Goal: Use online tool/utility: Utilize a website feature to perform a specific function

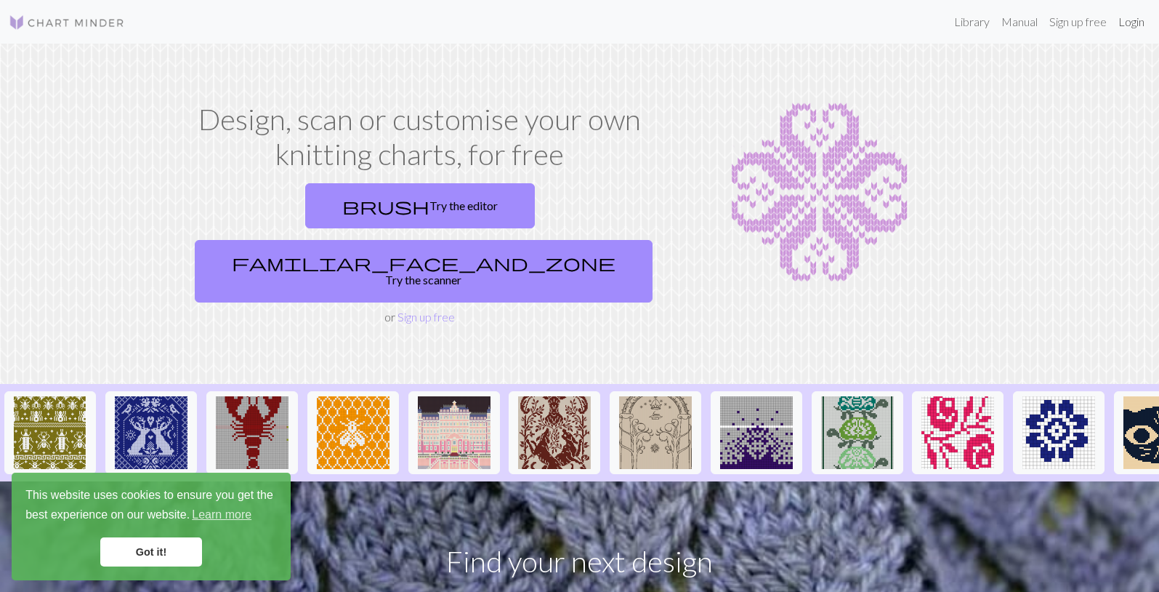
click at [1137, 20] on link "Login" at bounding box center [1132, 21] width 38 height 29
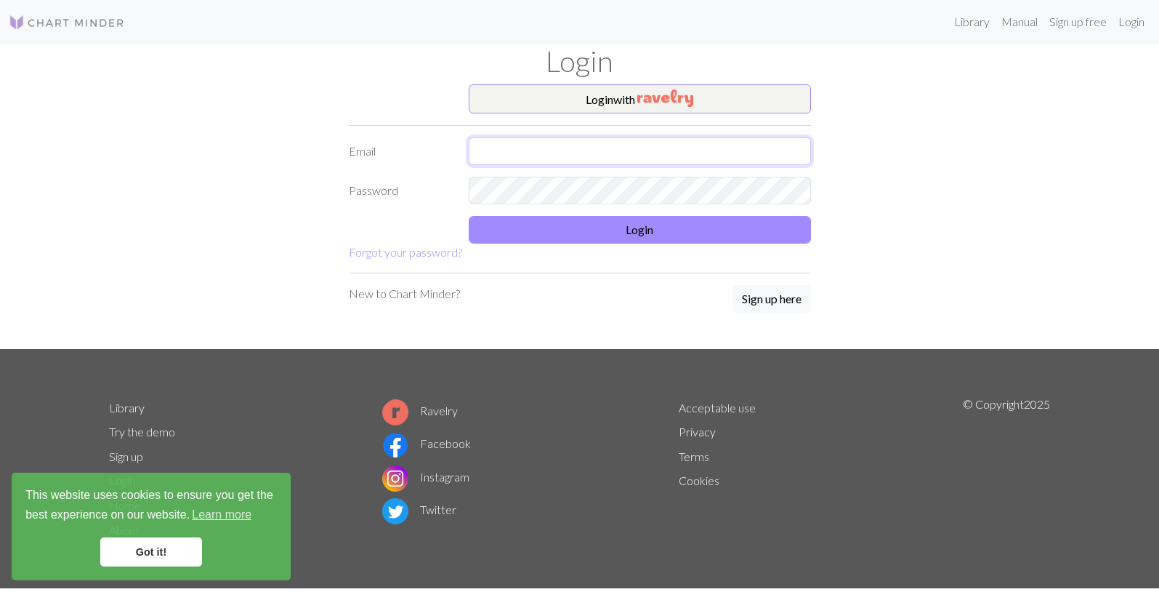
type input "[EMAIL_ADDRESS][DOMAIN_NAME]"
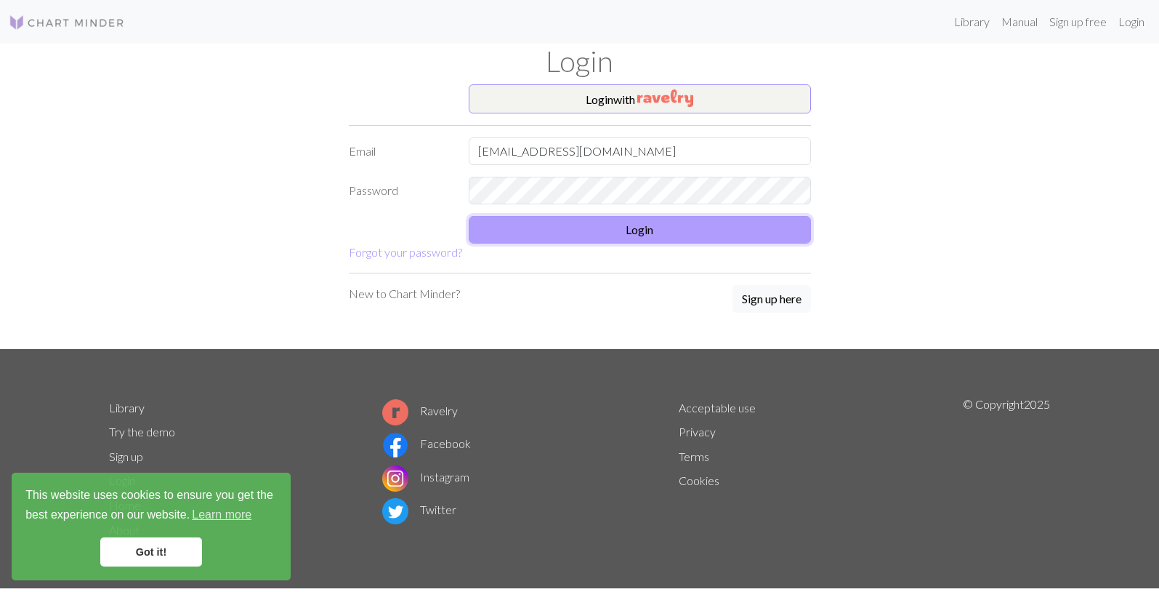
click at [631, 225] on button "Login" at bounding box center [640, 230] width 342 height 28
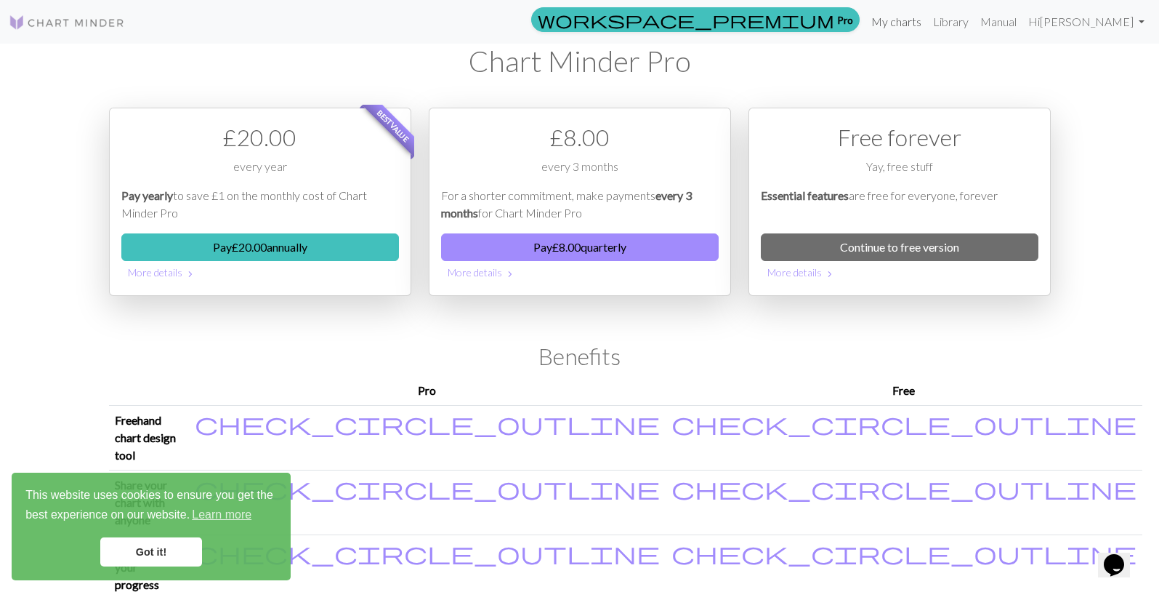
click at [928, 23] on link "My charts" at bounding box center [897, 21] width 62 height 29
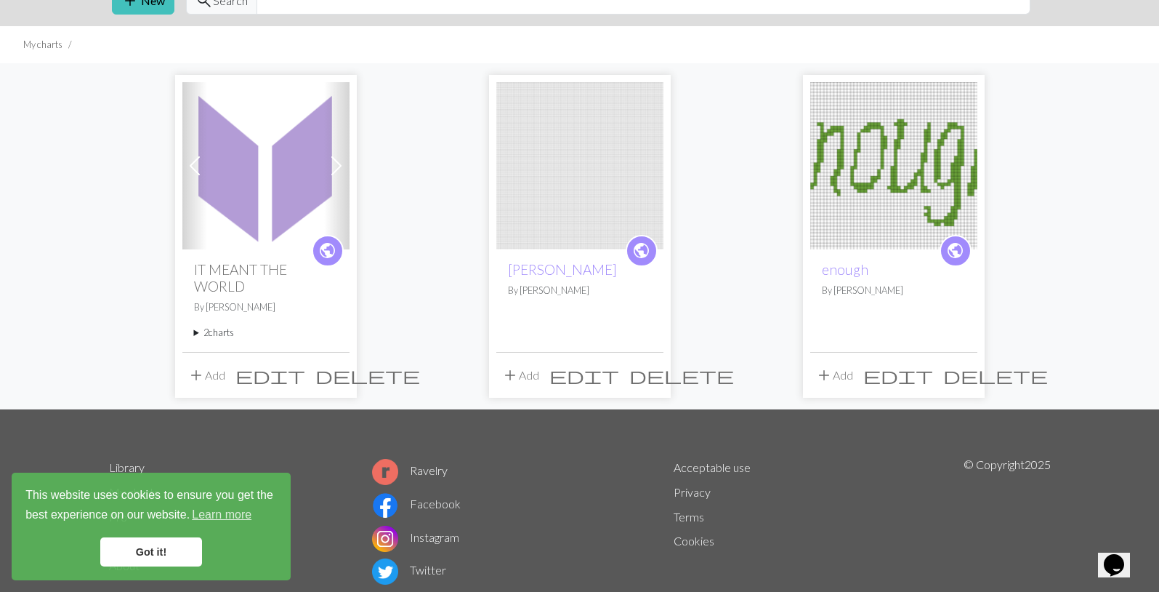
scroll to position [70, 0]
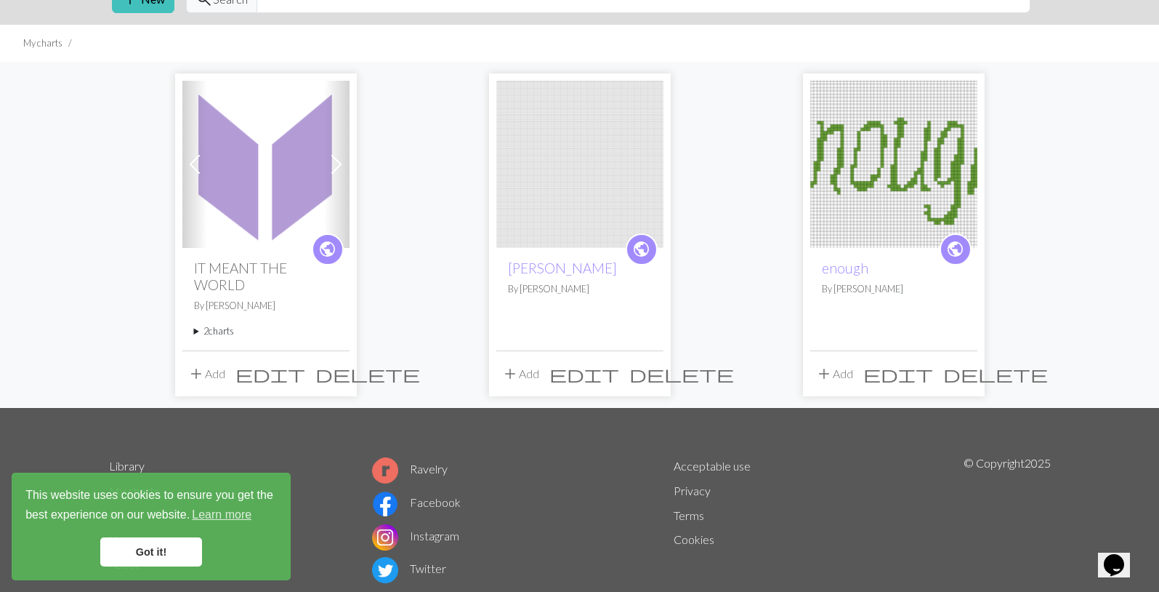
click at [213, 331] on summary "2 charts" at bounding box center [266, 331] width 144 height 14
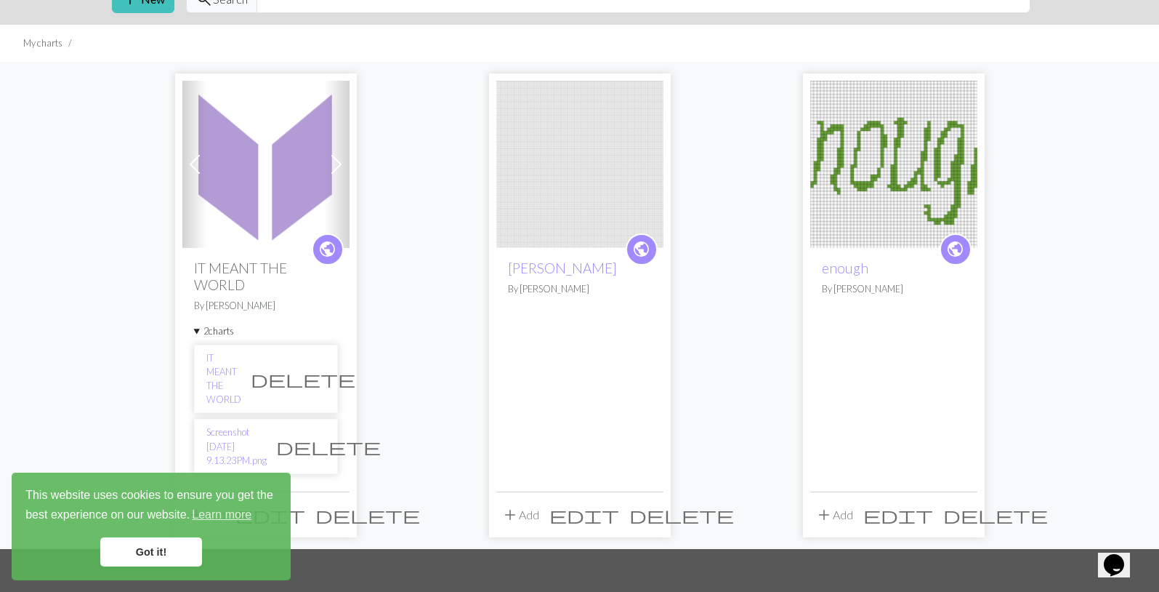
scroll to position [119, 0]
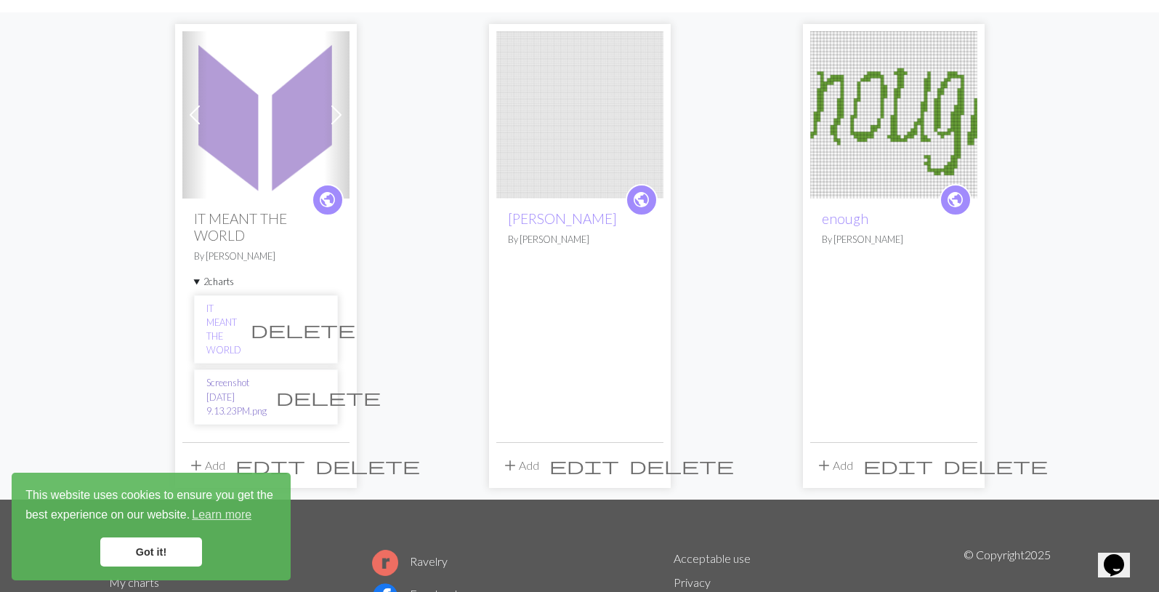
click at [249, 376] on link "Screenshot [DATE] 9.13.23 PM.png" at bounding box center [236, 397] width 60 height 42
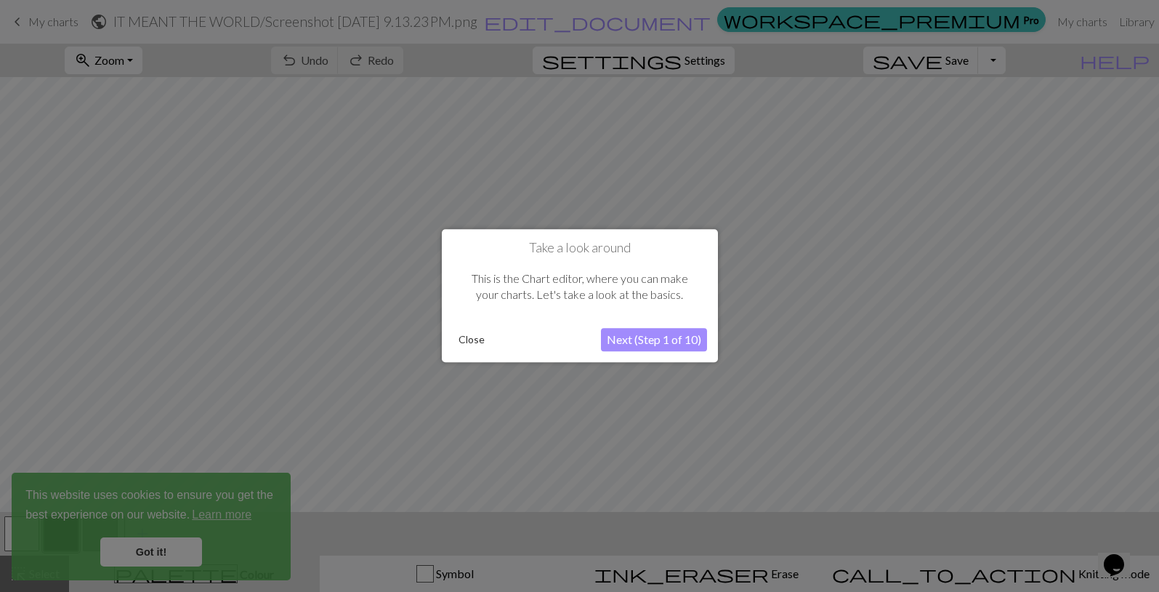
click at [470, 343] on button "Close" at bounding box center [472, 340] width 38 height 22
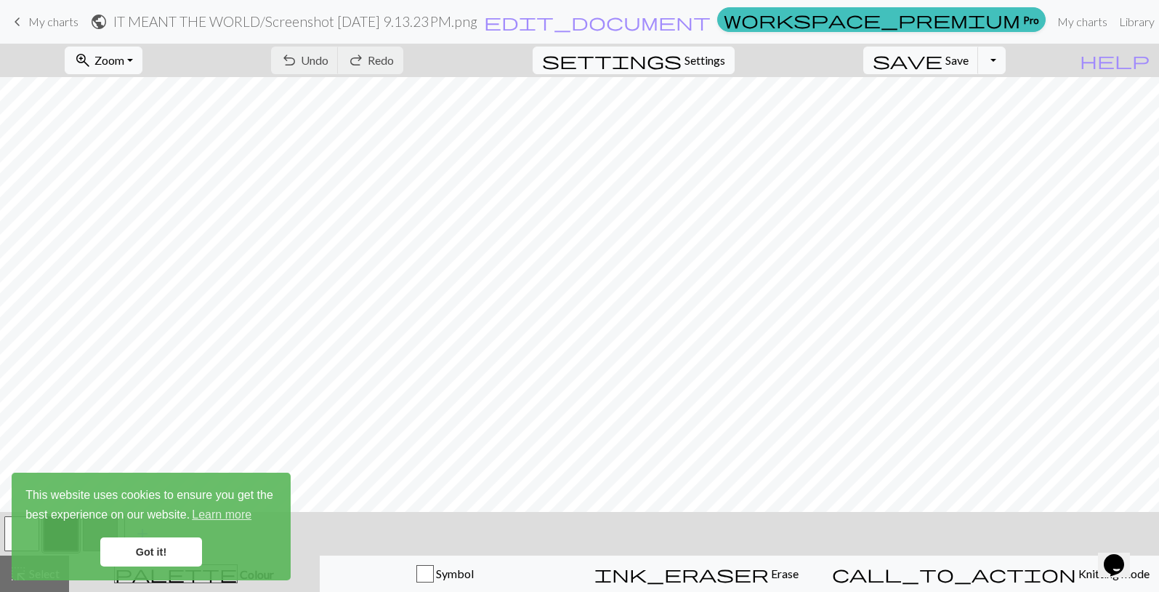
click at [153, 556] on link "Got it!" at bounding box center [151, 551] width 102 height 29
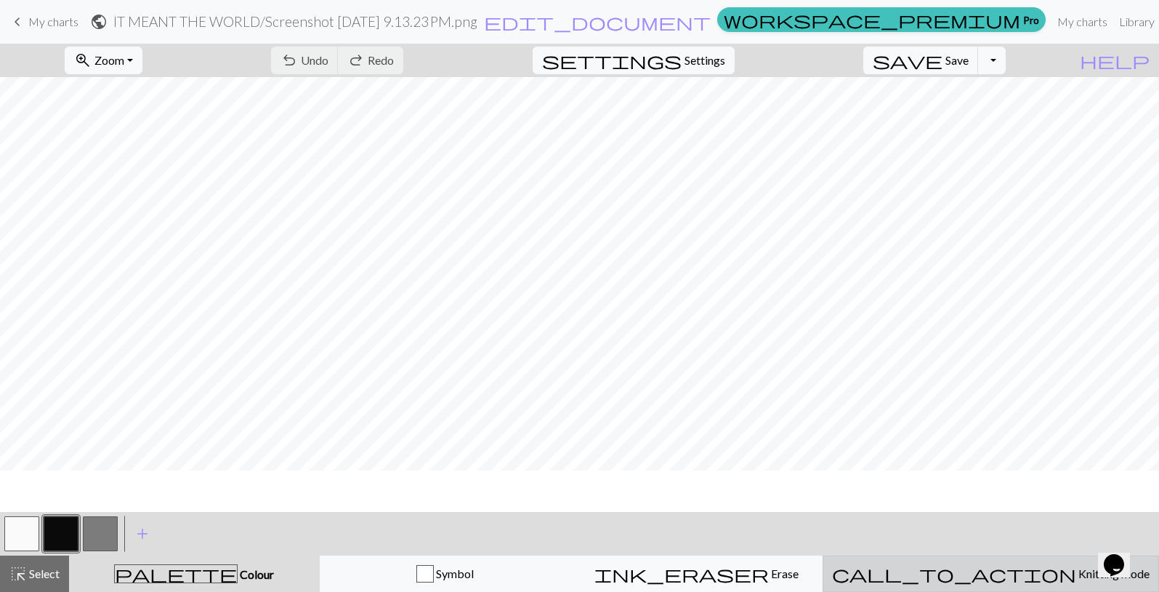
scroll to position [134, 21]
click at [1018, 585] on button "call_to_action Knitting mode Knitting mode" at bounding box center [991, 573] width 337 height 36
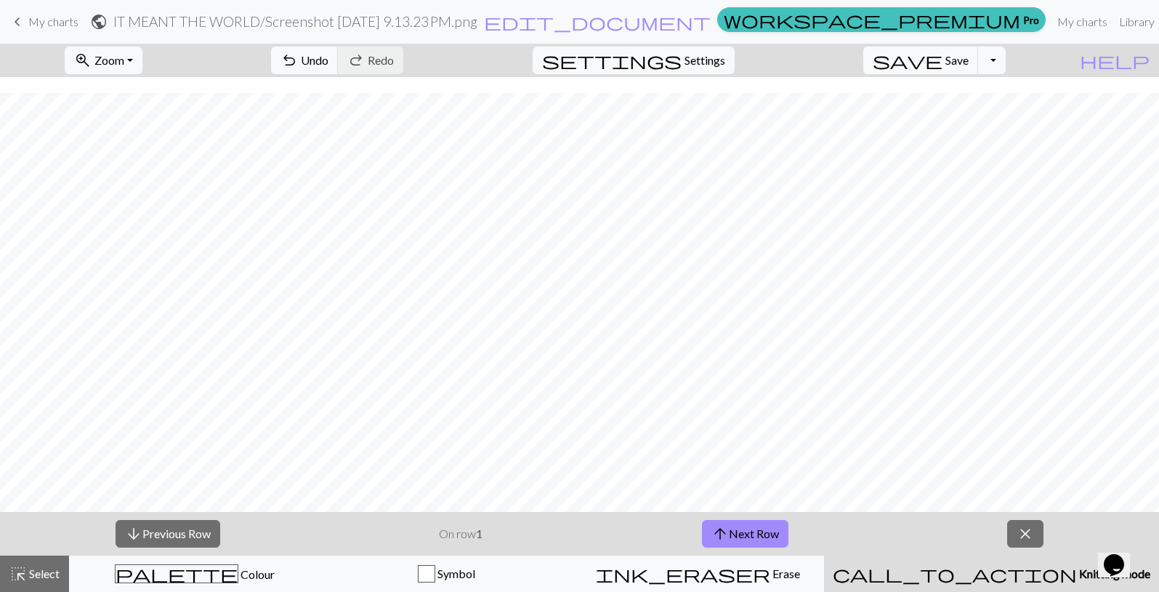
scroll to position [3340, 21]
click at [61, 16] on span "My charts" at bounding box center [53, 22] width 50 height 14
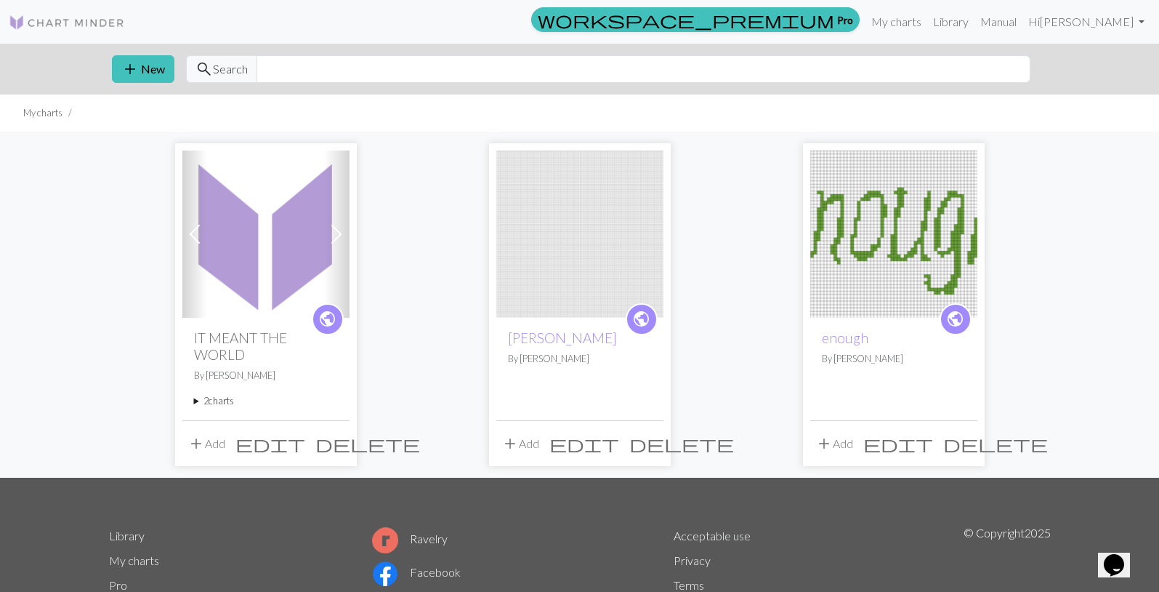
click at [222, 395] on summary "2 charts" at bounding box center [266, 401] width 144 height 14
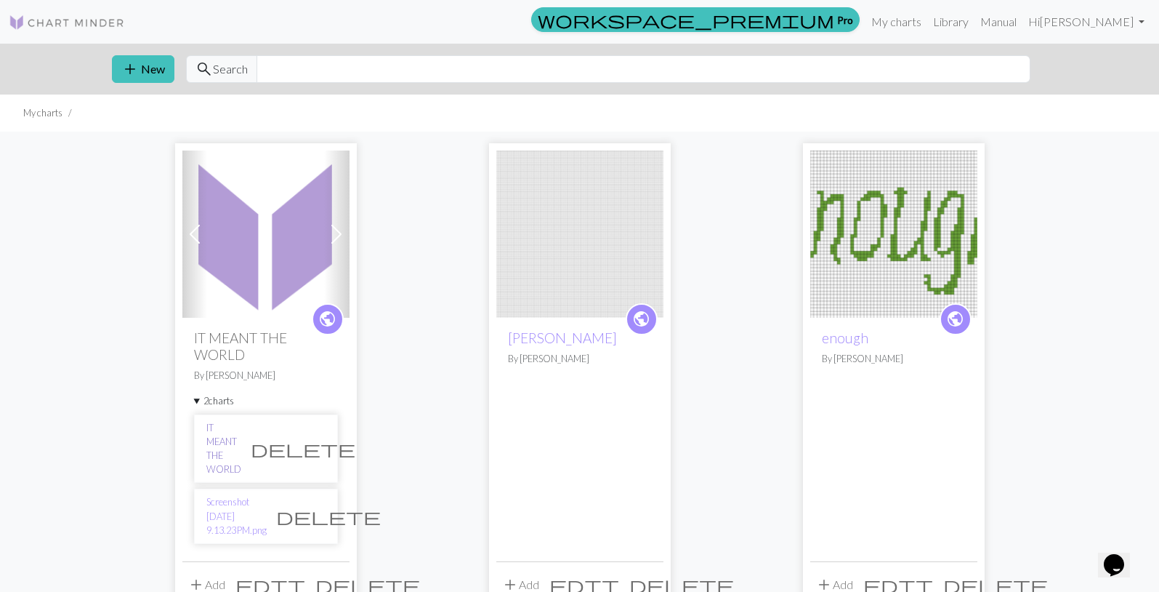
click at [241, 426] on link "IT MEANT THE WORLD" at bounding box center [223, 449] width 35 height 56
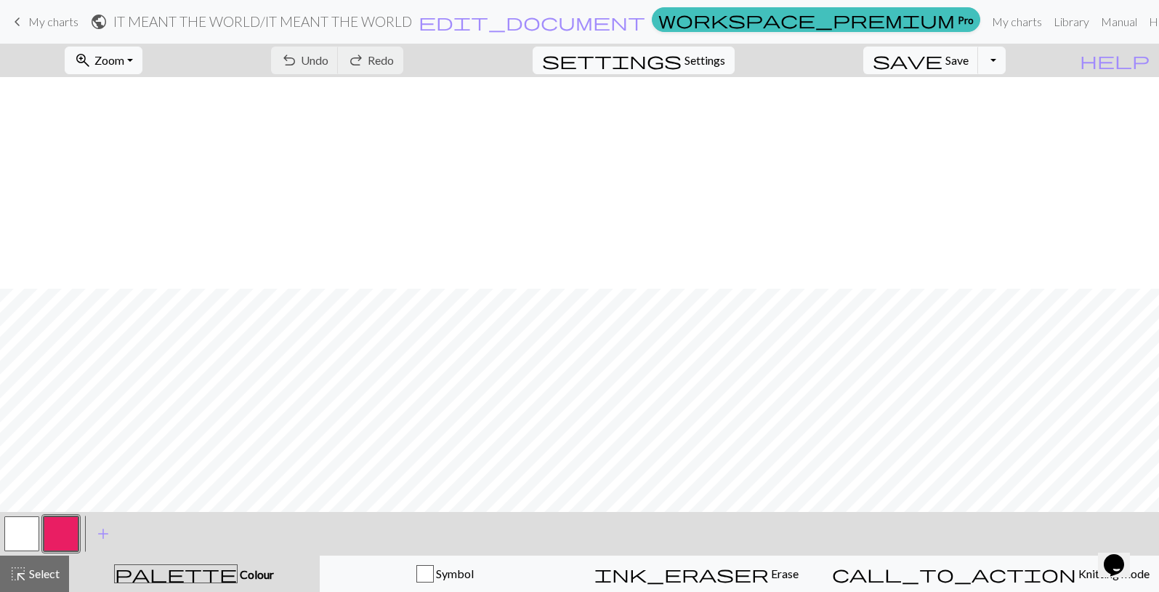
scroll to position [212, 0]
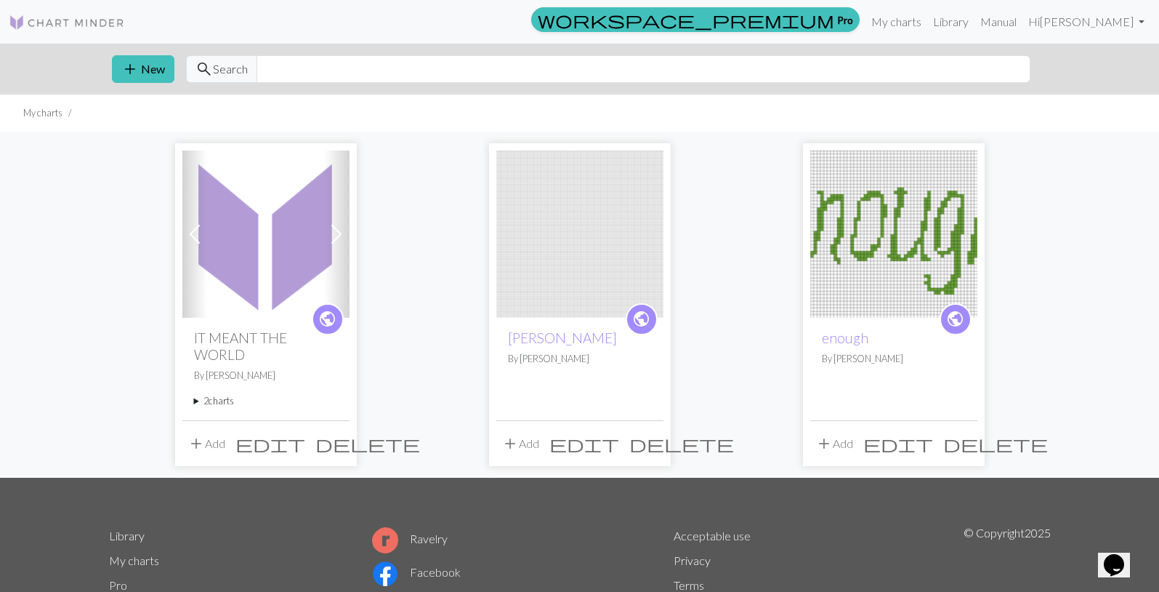
click at [228, 399] on summary "2 charts" at bounding box center [266, 401] width 144 height 14
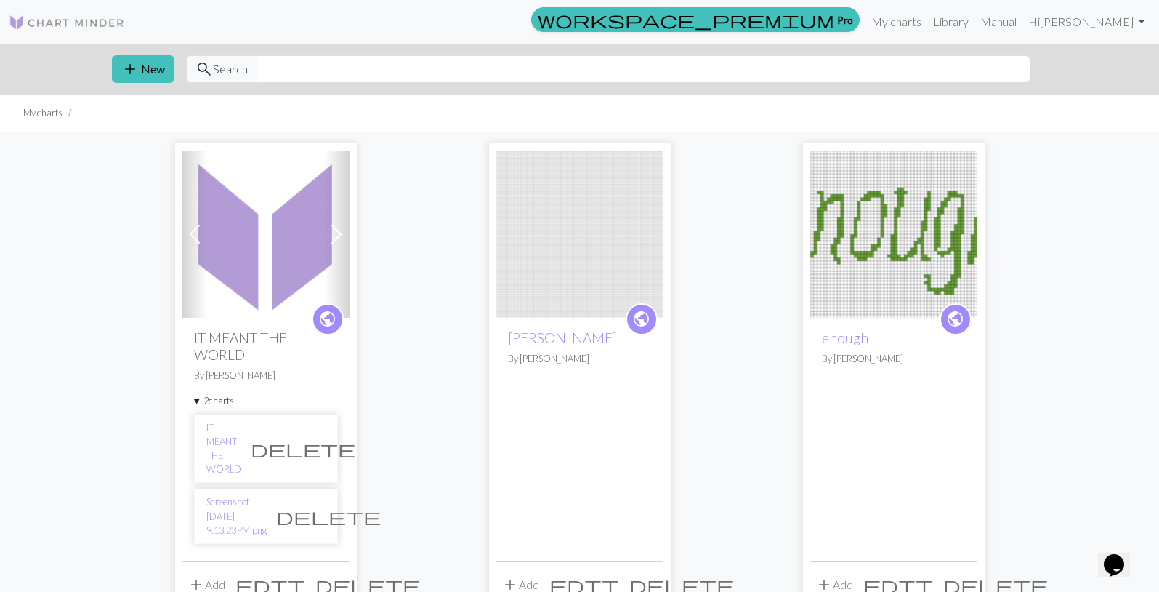
click at [244, 498] on li "Screenshot [DATE] 9.13.23 PM.png delete" at bounding box center [266, 516] width 144 height 55
click at [244, 495] on link "Screenshot [DATE] 9.13.23 PM.png" at bounding box center [236, 516] width 60 height 42
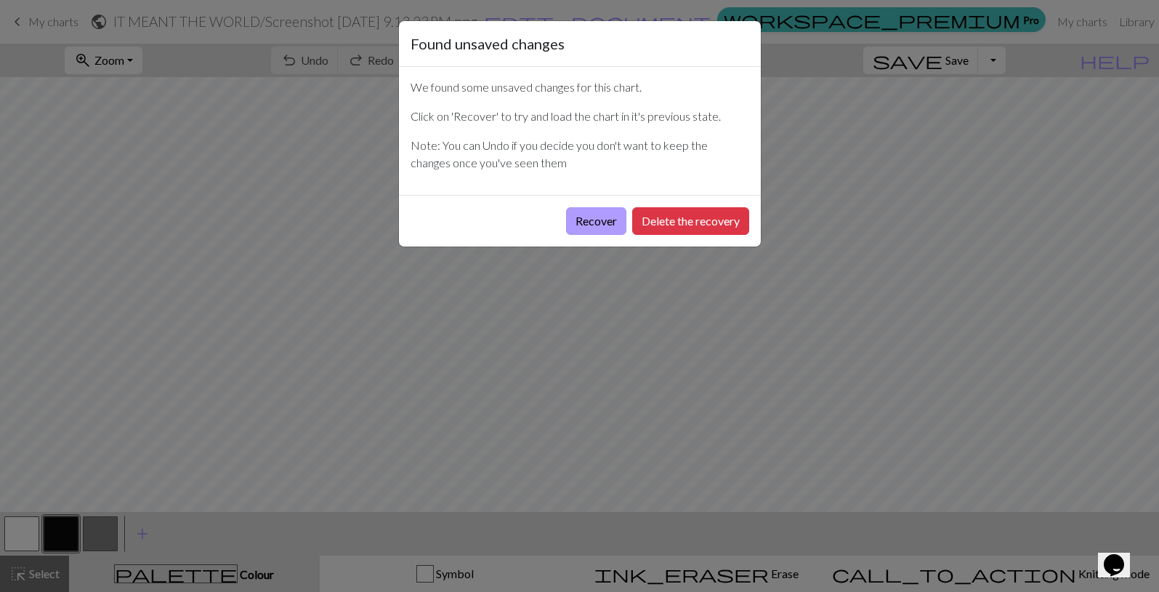
click at [597, 221] on button "Recover" at bounding box center [596, 221] width 60 height 28
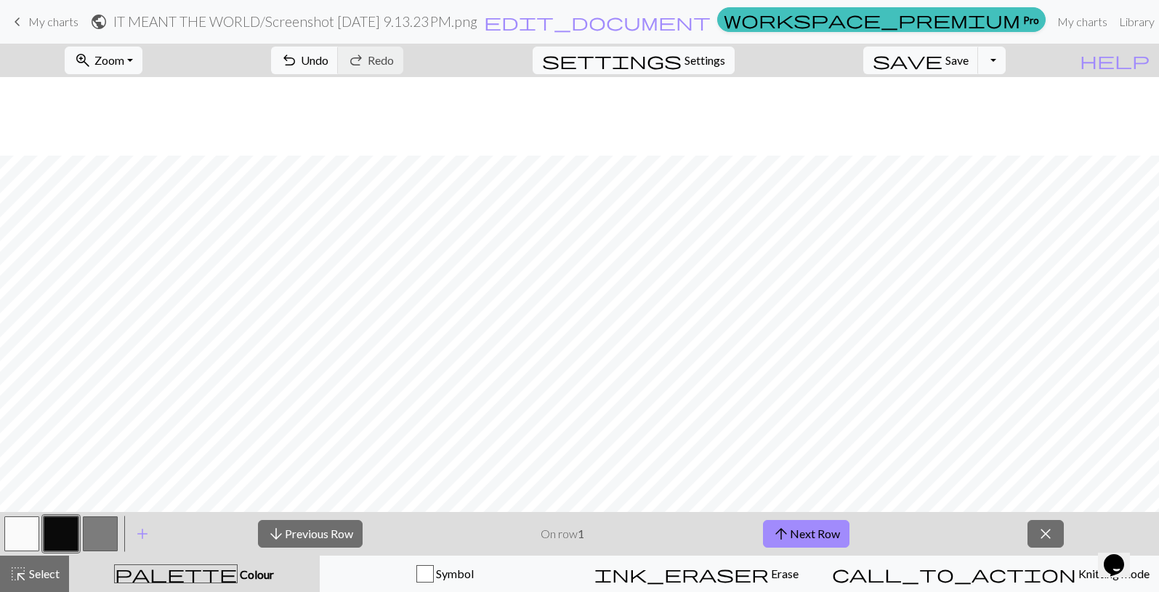
scroll to position [643, 0]
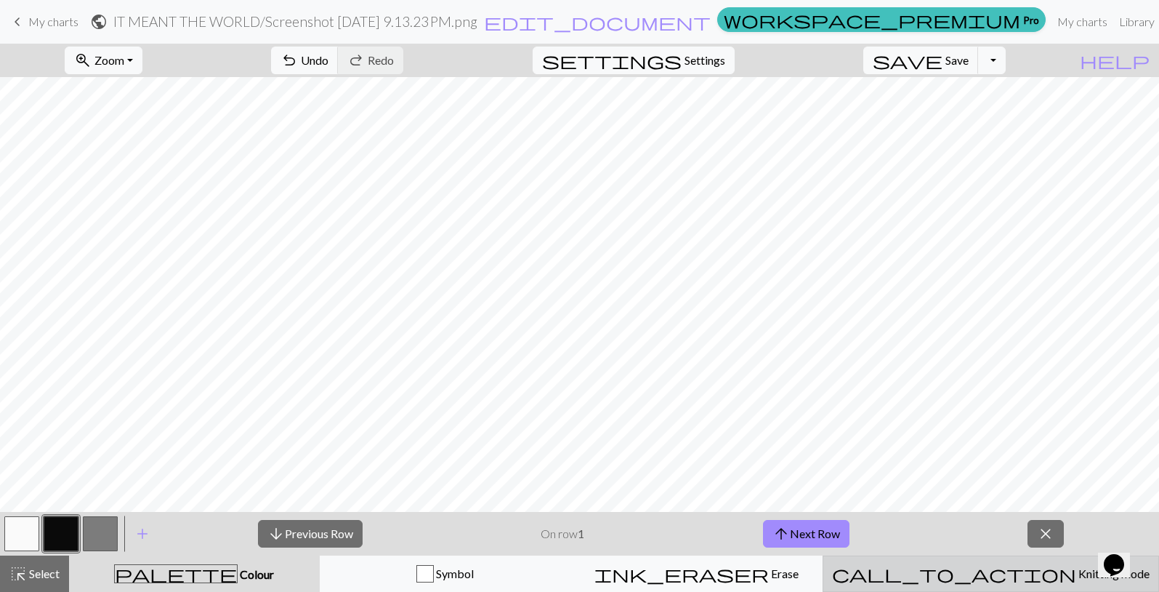
click at [1077, 576] on span "Knitting mode" at bounding box center [1113, 573] width 73 height 14
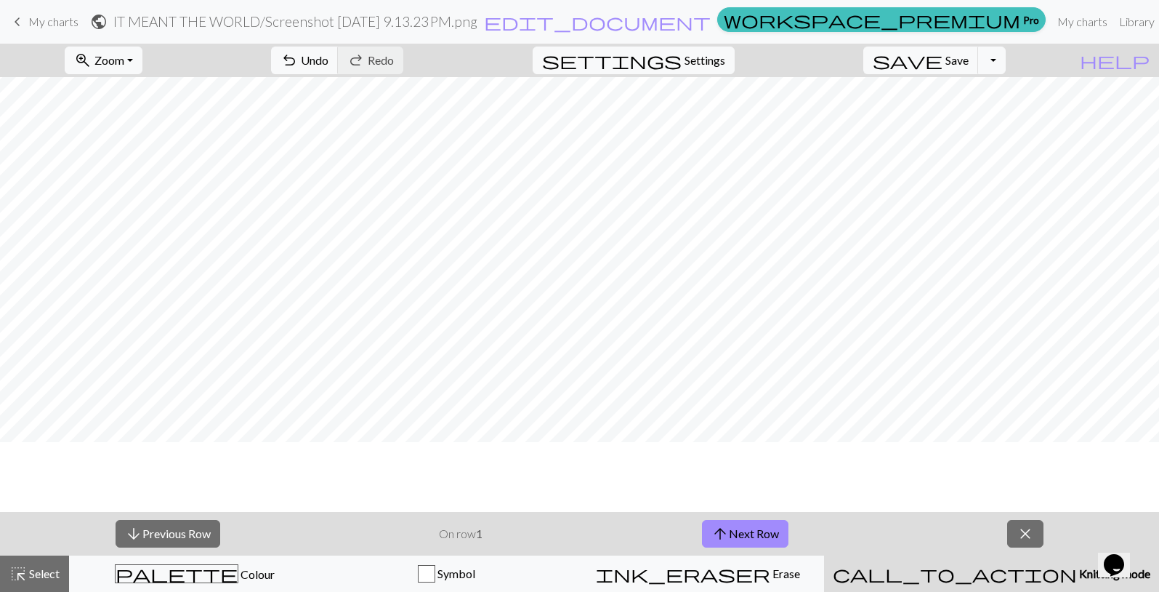
scroll to position [3494, 0]
click at [754, 536] on button "arrow_upward Next Row" at bounding box center [745, 534] width 87 height 28
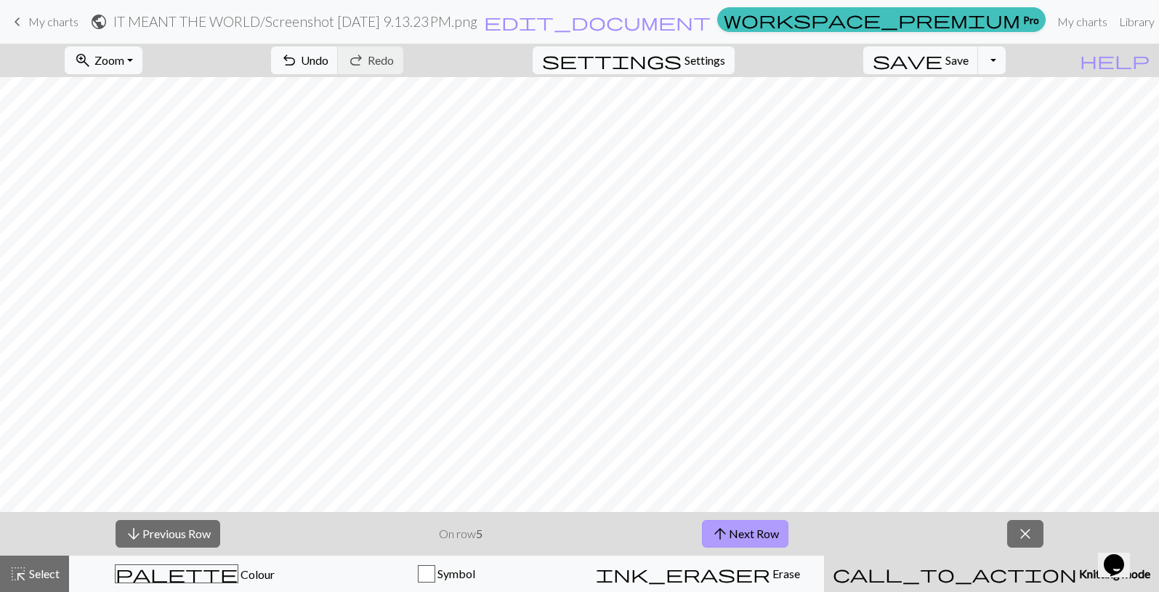
click at [754, 536] on button "arrow_upward Next Row" at bounding box center [745, 534] width 87 height 28
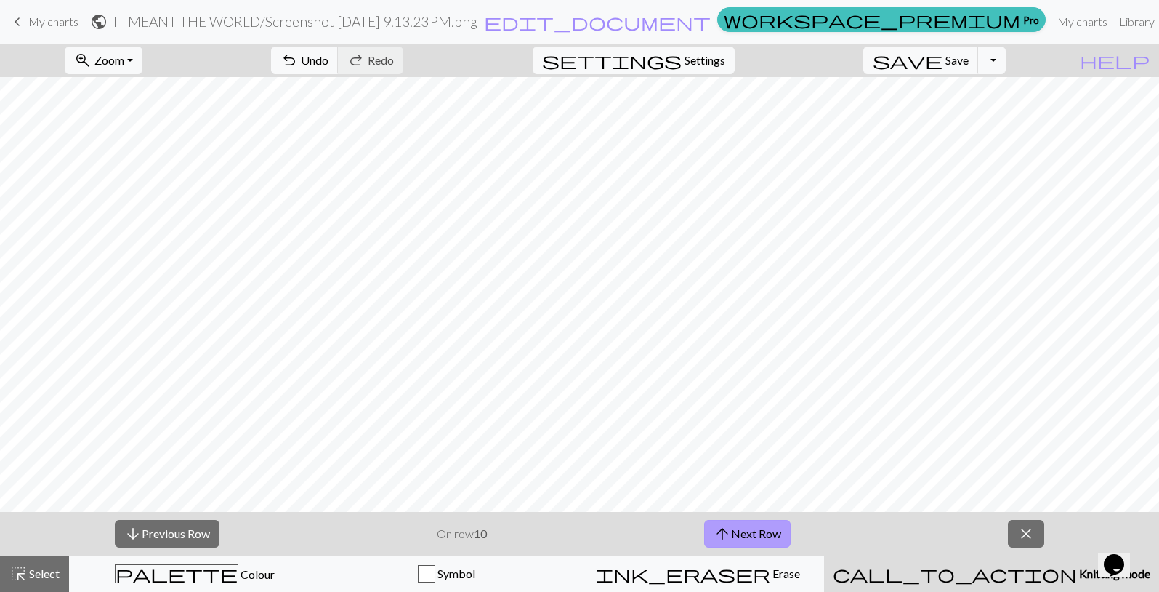
click at [754, 536] on button "arrow_upward Next Row" at bounding box center [747, 534] width 87 height 28
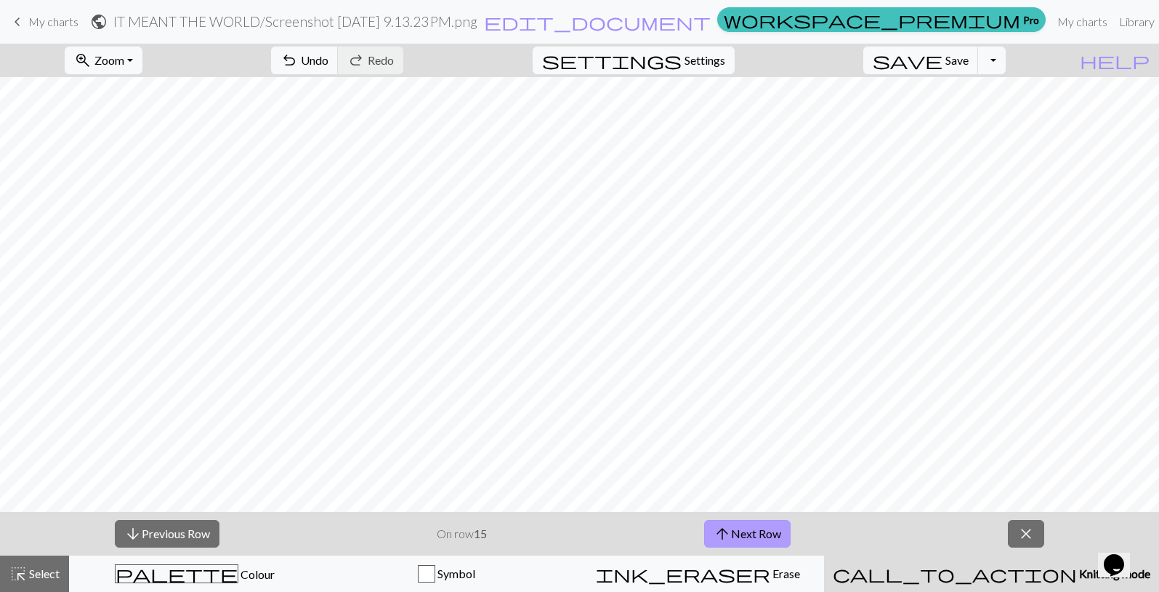
click at [754, 536] on button "arrow_upward Next Row" at bounding box center [747, 534] width 87 height 28
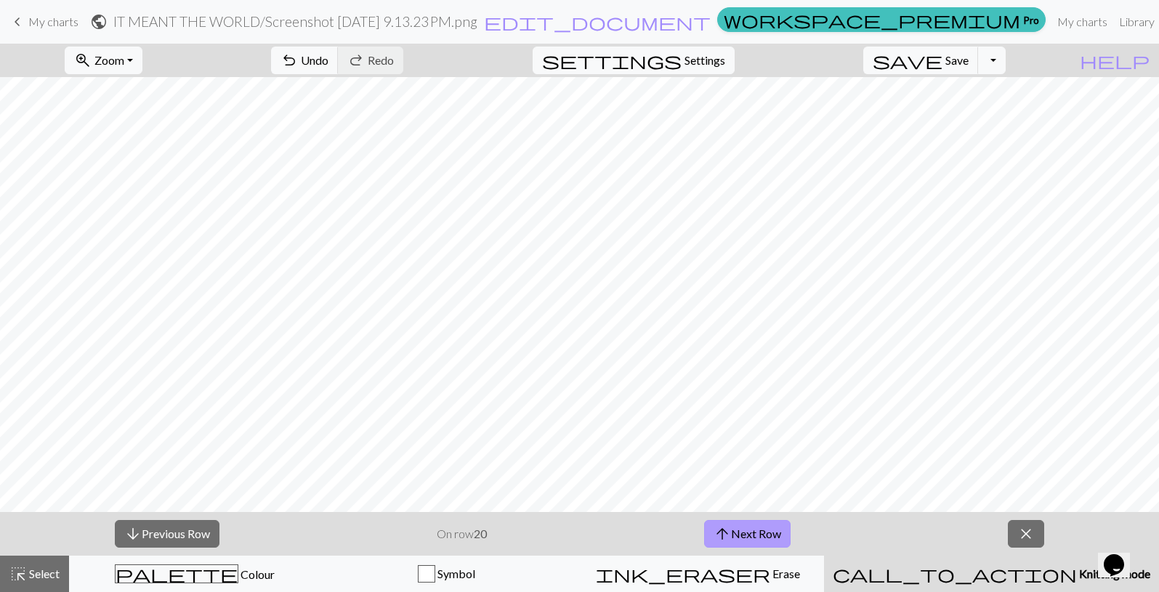
click at [754, 536] on button "arrow_upward Next Row" at bounding box center [747, 534] width 87 height 28
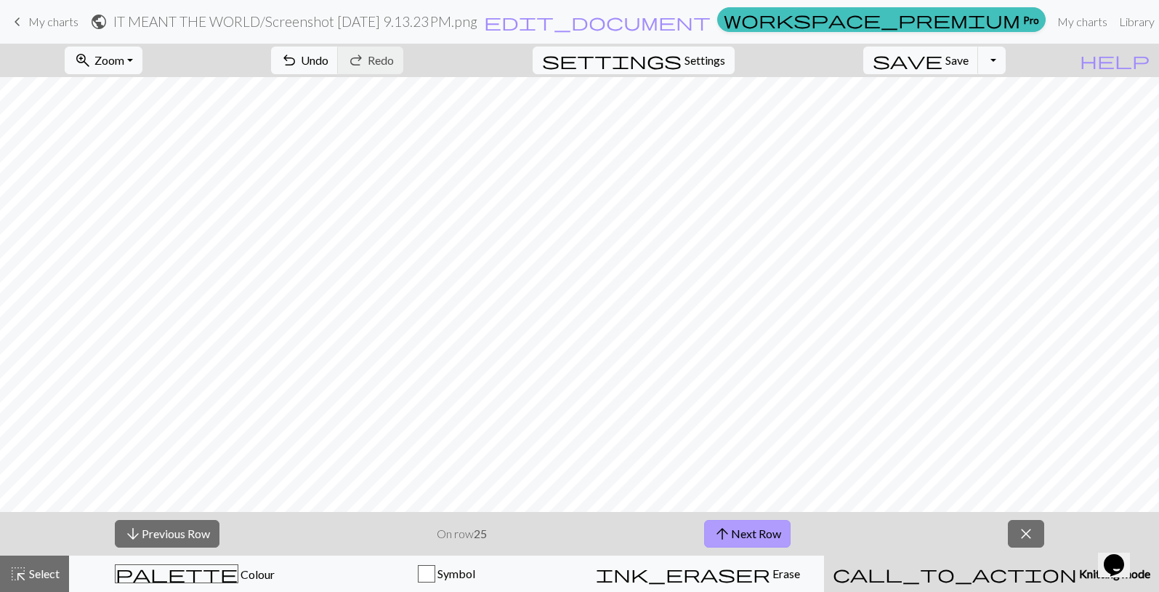
click at [754, 536] on button "arrow_upward Next Row" at bounding box center [747, 534] width 87 height 28
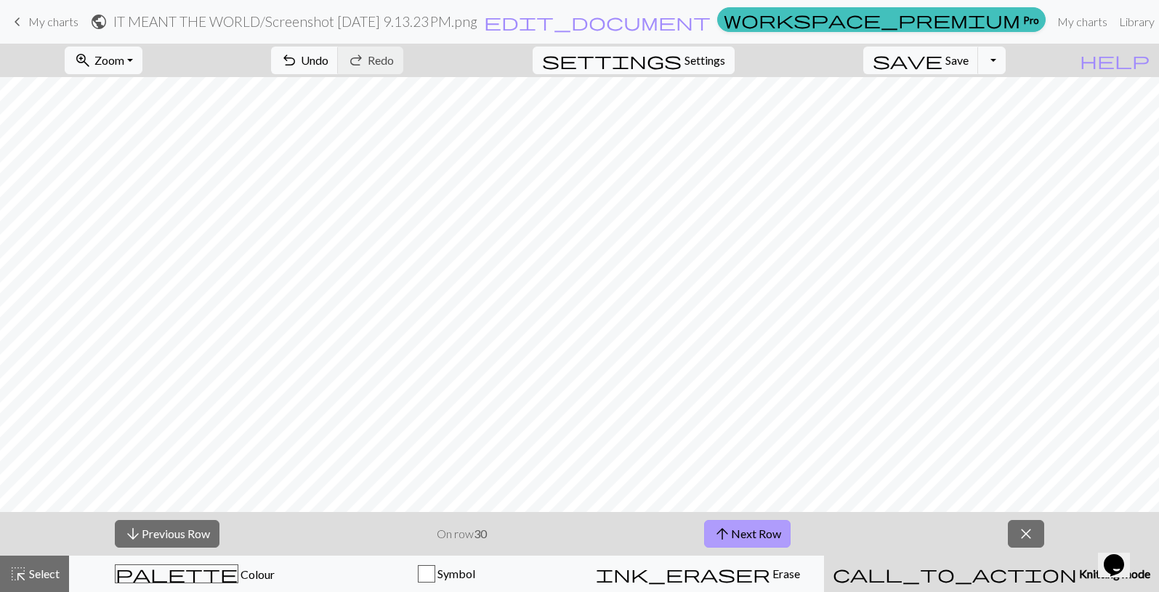
click at [754, 536] on button "arrow_upward Next Row" at bounding box center [747, 534] width 87 height 28
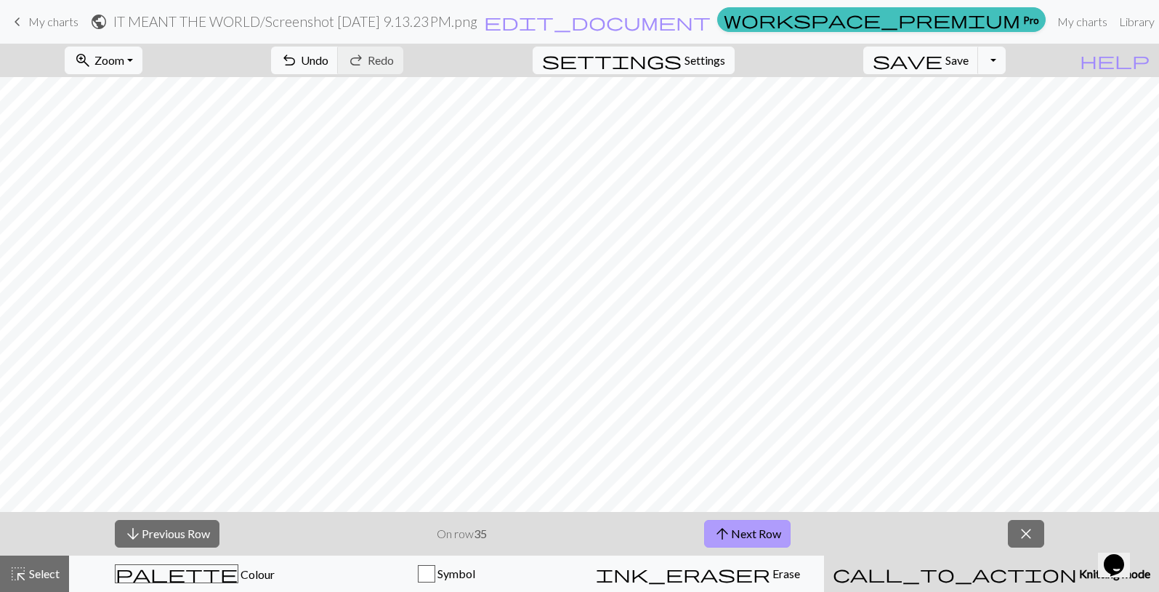
click at [754, 536] on button "arrow_upward Next Row" at bounding box center [747, 534] width 87 height 28
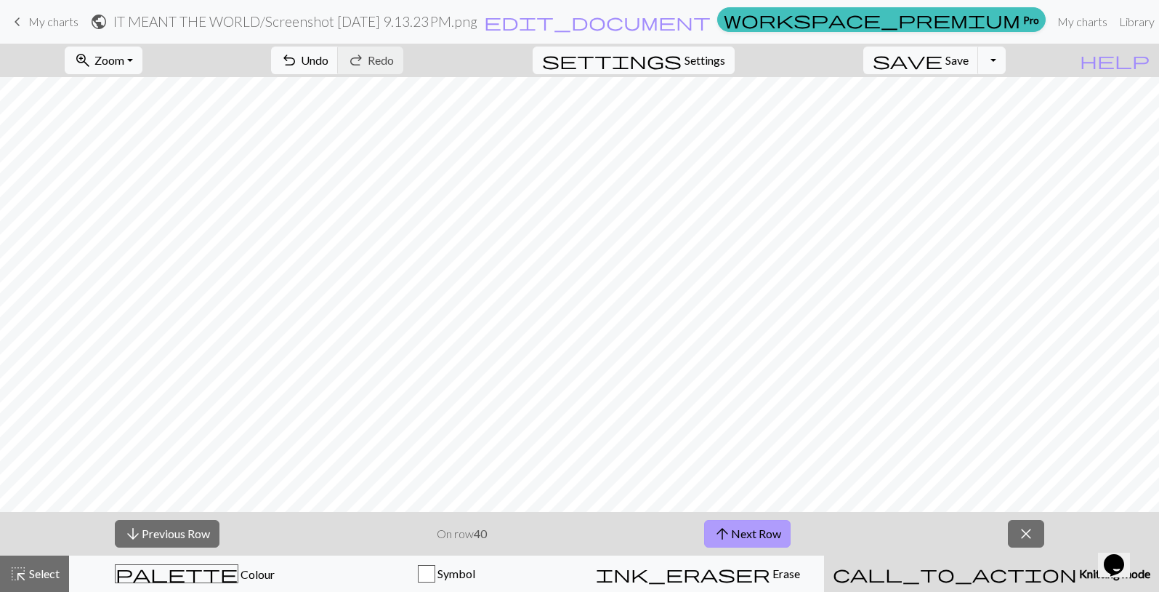
click at [754, 536] on button "arrow_upward Next Row" at bounding box center [747, 534] width 87 height 28
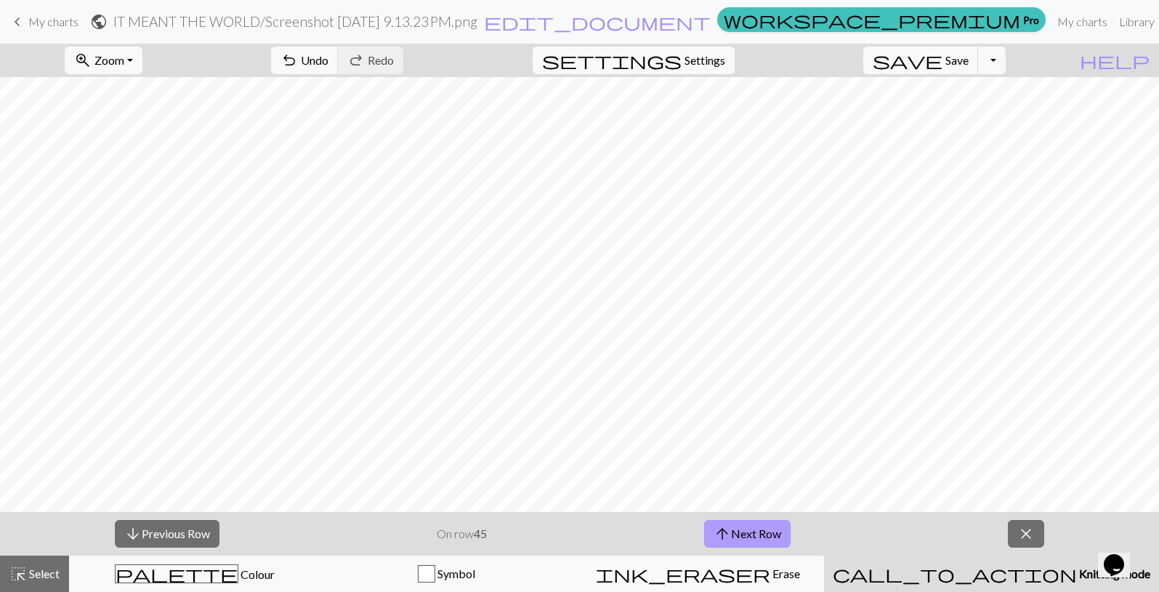
click at [754, 536] on button "arrow_upward Next Row" at bounding box center [747, 534] width 87 height 28
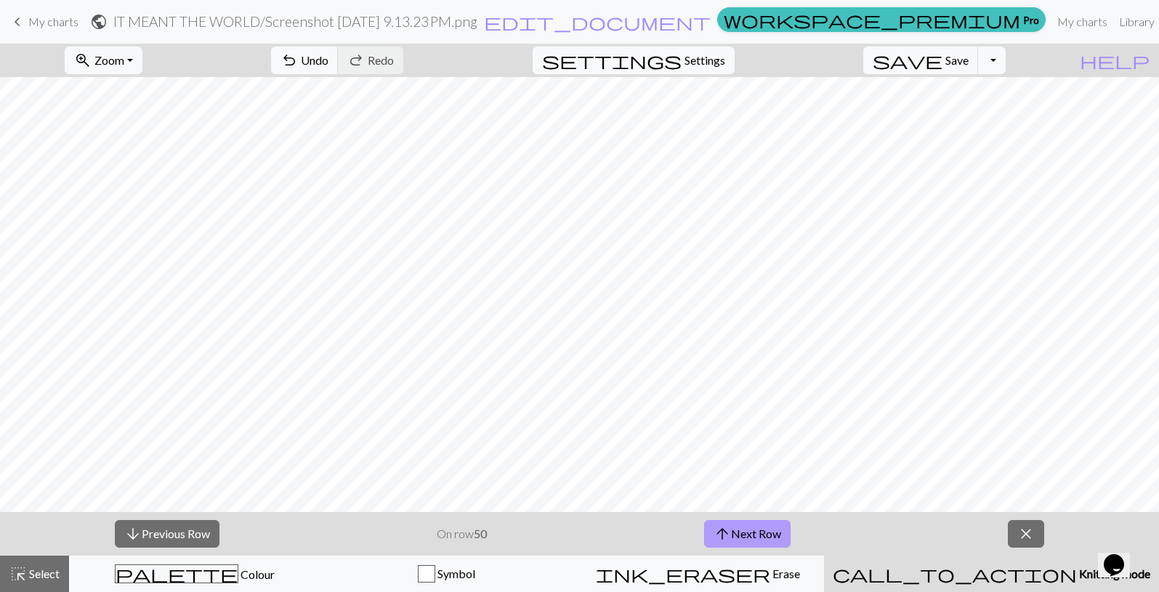
click at [754, 536] on button "arrow_upward Next Row" at bounding box center [747, 534] width 87 height 28
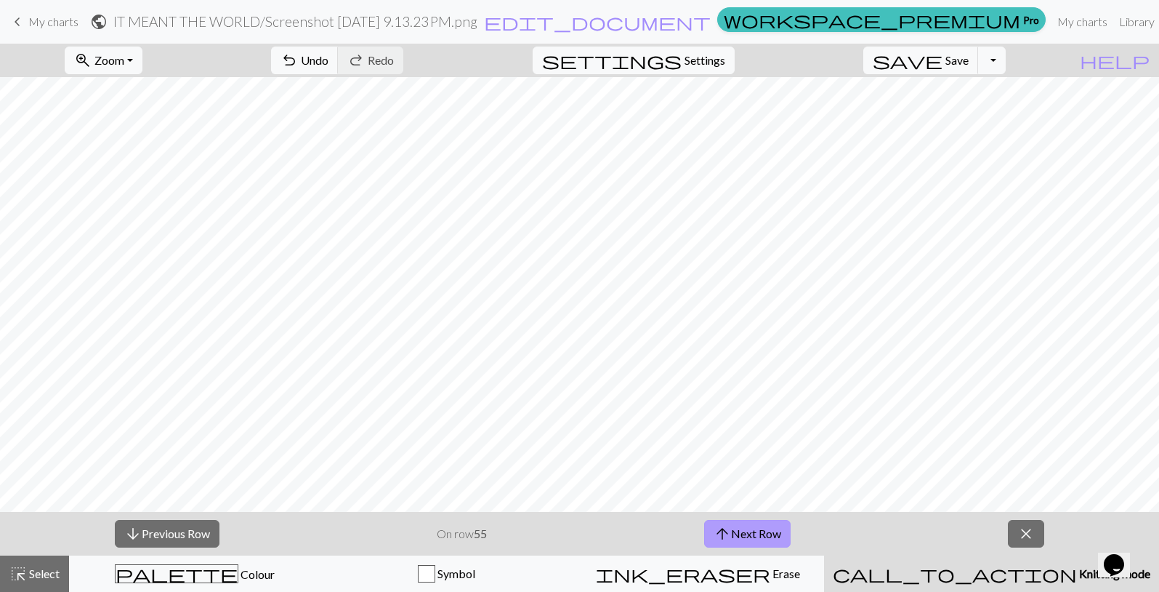
click at [754, 536] on button "arrow_upward Next Row" at bounding box center [747, 534] width 87 height 28
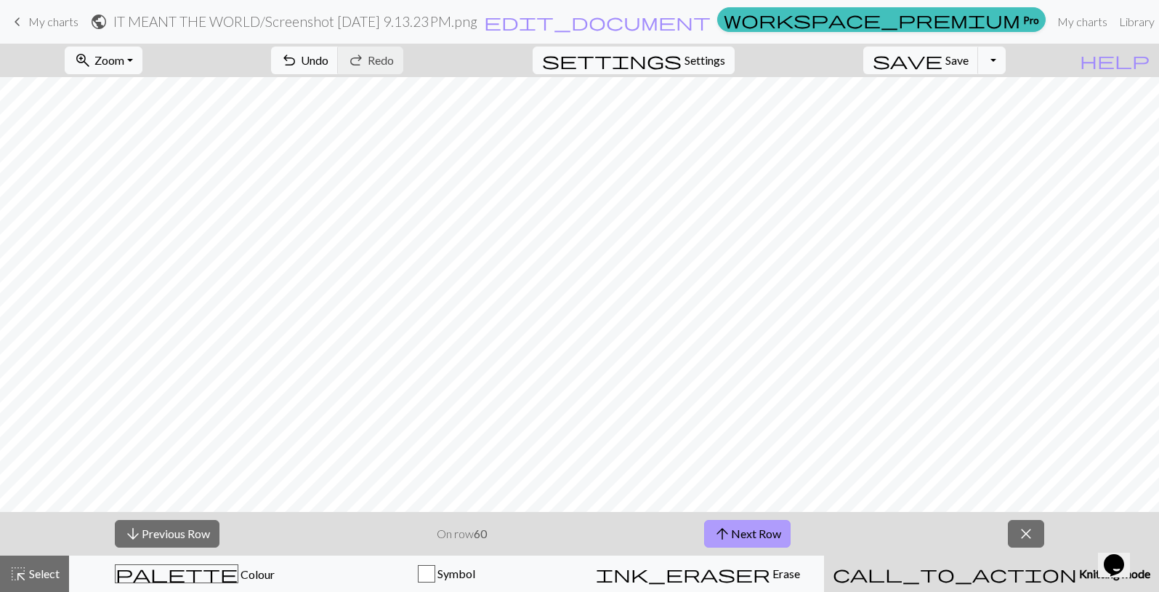
click at [754, 536] on button "arrow_upward Next Row" at bounding box center [747, 534] width 87 height 28
click at [761, 527] on button "arrow_upward Next Row" at bounding box center [747, 534] width 87 height 28
click at [751, 520] on button "arrow_upward Next Row" at bounding box center [747, 534] width 87 height 28
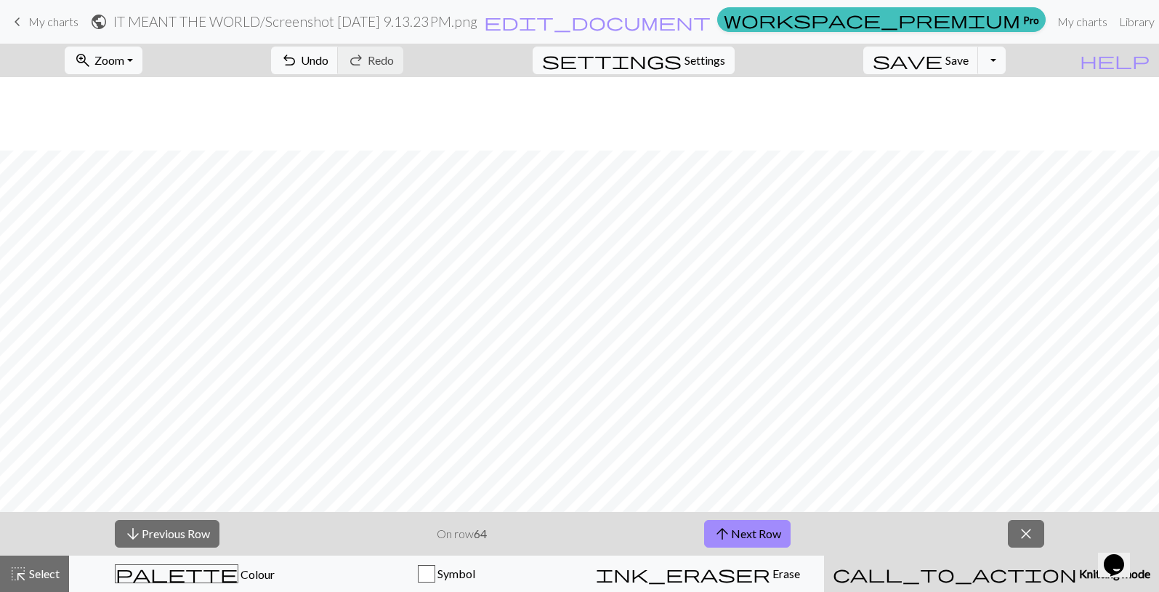
scroll to position [3354, 174]
click at [748, 534] on button "arrow_upward Next Row" at bounding box center [747, 534] width 87 height 28
click at [723, 532] on span "arrow_upward" at bounding box center [722, 533] width 17 height 20
click at [734, 529] on button "arrow_upward Next Row" at bounding box center [747, 534] width 87 height 28
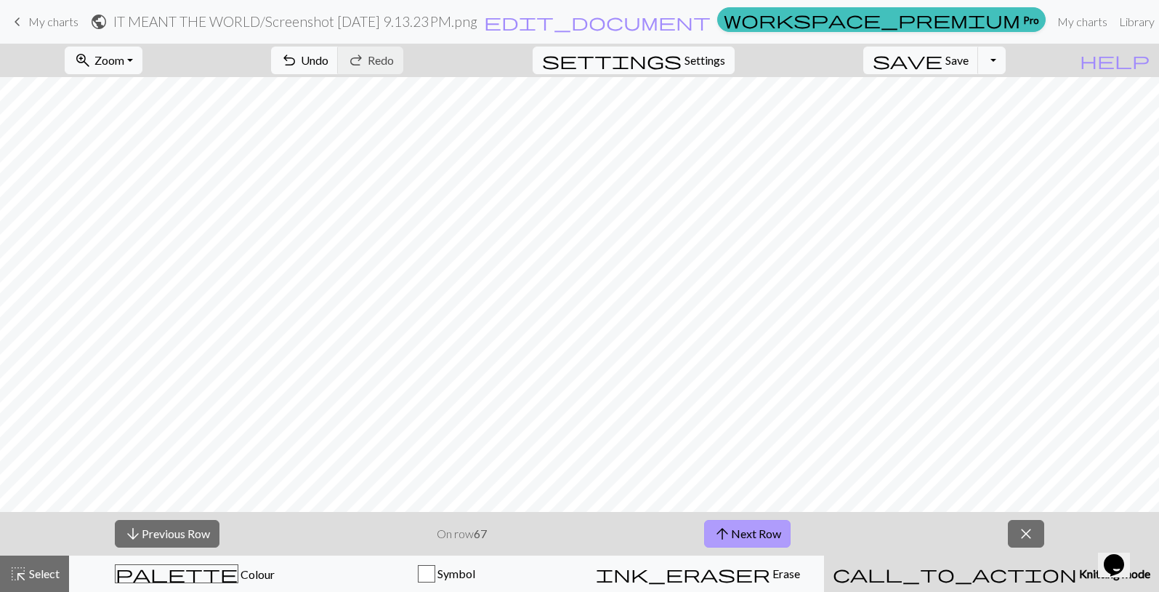
click at [728, 540] on span "arrow_upward" at bounding box center [722, 533] width 17 height 20
click at [748, 526] on button "arrow_upward Next Row" at bounding box center [747, 534] width 87 height 28
click at [747, 531] on button "arrow_upward Next Row" at bounding box center [747, 534] width 87 height 28
click at [779, 528] on button "arrow_upward Next Row" at bounding box center [747, 534] width 87 height 28
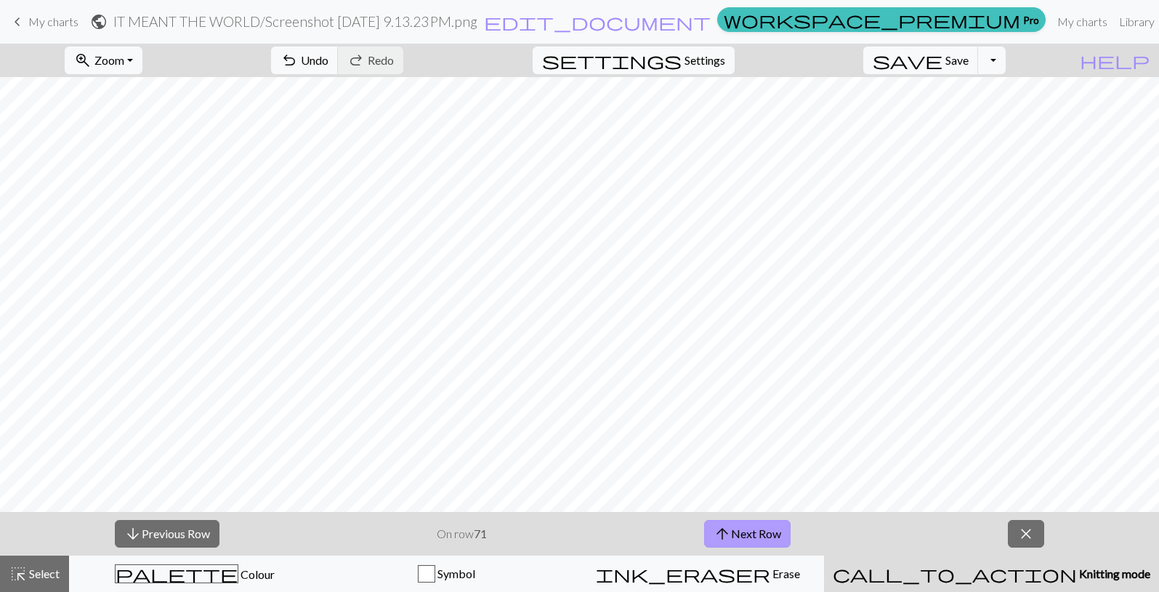
click at [744, 524] on button "arrow_upward Next Row" at bounding box center [747, 534] width 87 height 28
click at [742, 547] on div "arrow_downward Previous Row On row 72 arrow_upward Next Row close" at bounding box center [579, 534] width 1159 height 44
click at [745, 539] on button "arrow_upward Next Row" at bounding box center [747, 534] width 87 height 28
click at [749, 531] on button "arrow_upward Next Row" at bounding box center [747, 534] width 87 height 28
